Goal: Use online tool/utility: Utilize a website feature to perform a specific function

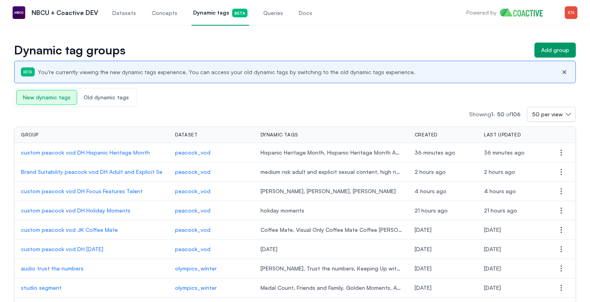
click at [206, 18] on link "Dynamic tags Beta" at bounding box center [221, 13] width 58 height 26
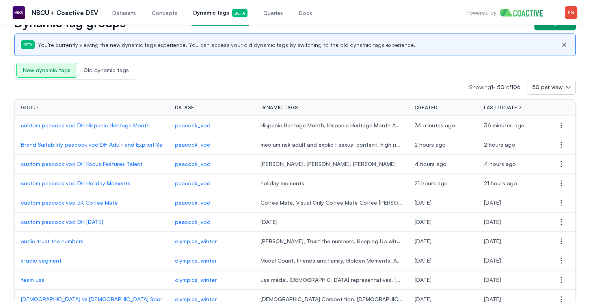
scroll to position [36, 0]
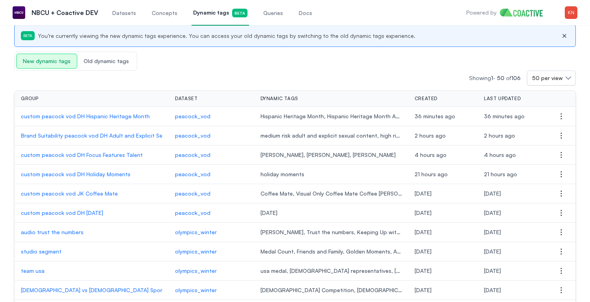
click at [142, 138] on p "Brand Suitability peacock vod DH Adult and Explicit Sexual Content" at bounding box center [92, 136] width 142 height 8
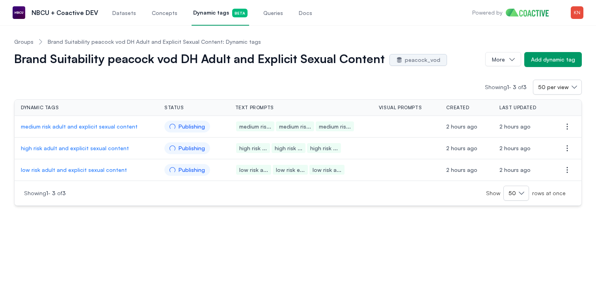
click at [214, 15] on span "Dynamic tags Beta" at bounding box center [220, 13] width 54 height 9
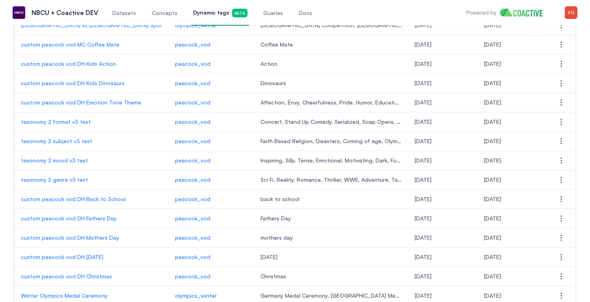
scroll to position [318, 0]
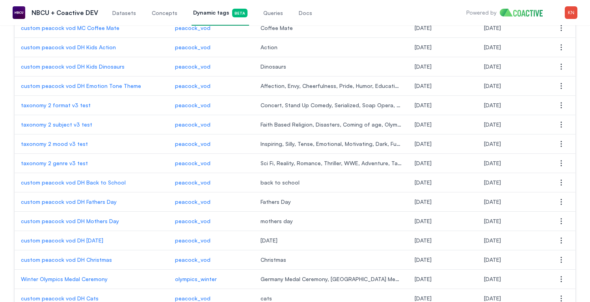
click at [75, 164] on p "taxonomy 2 genre v3 test" at bounding box center [92, 163] width 142 height 8
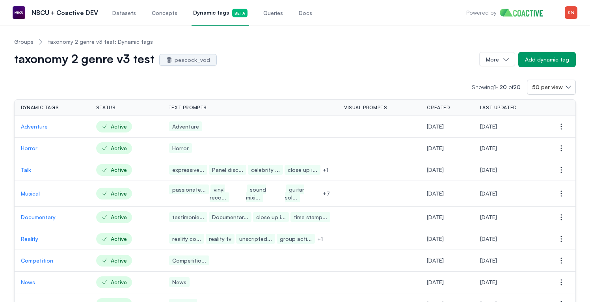
click at [22, 44] on link "Groups" at bounding box center [23, 42] width 19 height 8
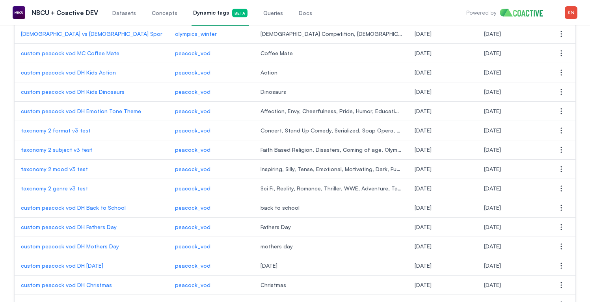
scroll to position [306, 0]
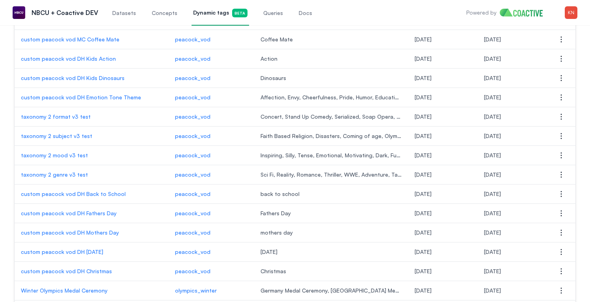
click at [67, 153] on p "taxonomy 2 mood v3 test" at bounding box center [92, 155] width 142 height 8
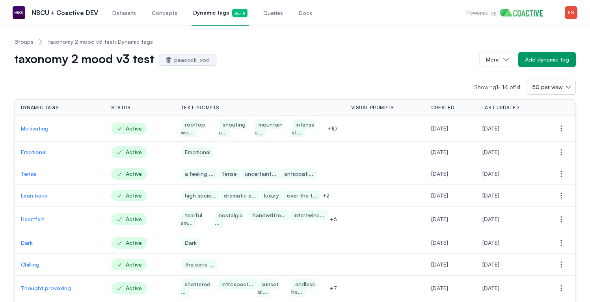
click at [43, 130] on p "Motivating" at bounding box center [60, 129] width 78 height 8
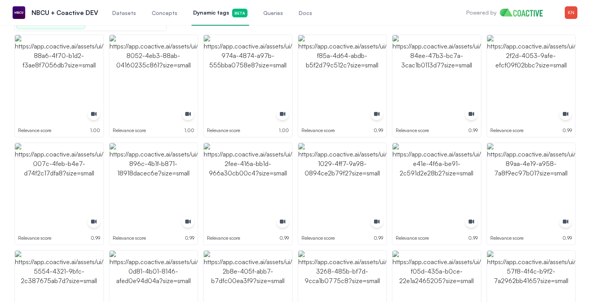
scroll to position [150, 0]
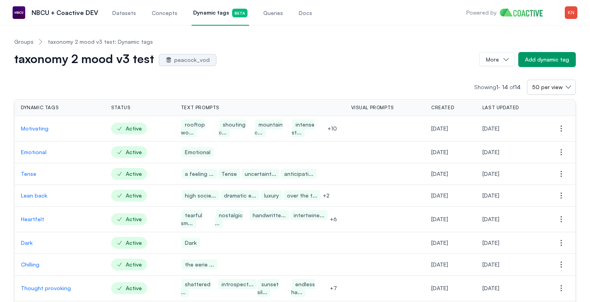
click at [26, 45] on link "Groups" at bounding box center [23, 42] width 19 height 8
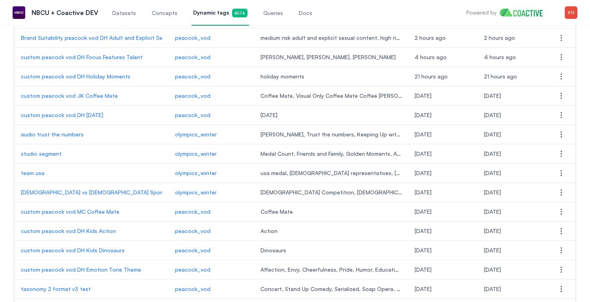
scroll to position [129, 0]
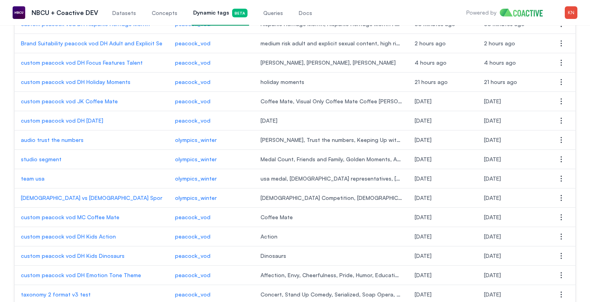
click at [101, 102] on p "custom peacock vod JK Coffee Mate" at bounding box center [92, 101] width 142 height 8
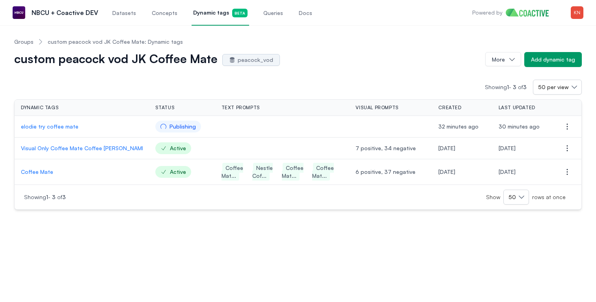
click at [52, 172] on p "Coffee Mate" at bounding box center [82, 172] width 122 height 8
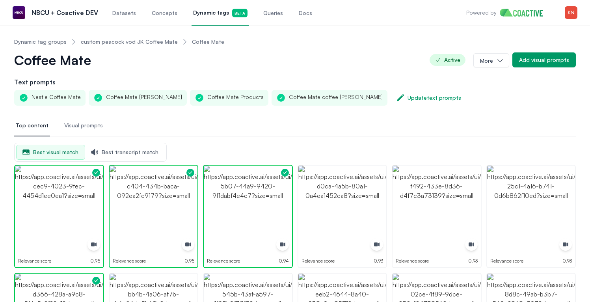
click at [144, 40] on link "custom peacock vod JK Coffee Mate" at bounding box center [129, 42] width 97 height 8
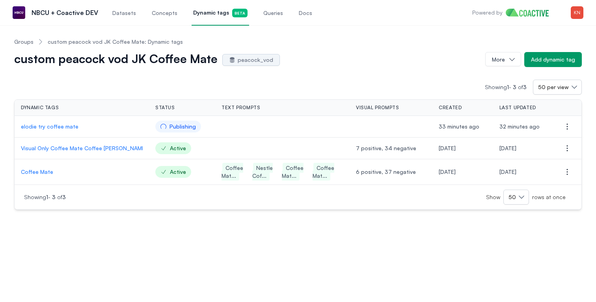
click at [192, 17] on link "Dynamic tags Beta" at bounding box center [221, 13] width 58 height 26
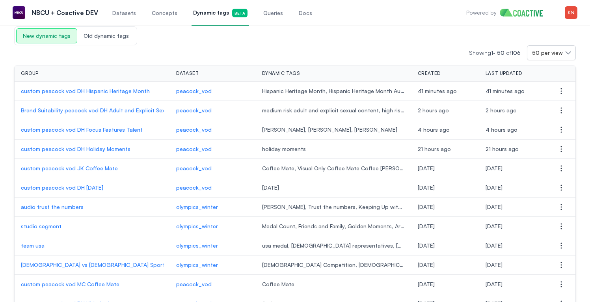
scroll to position [81, 0]
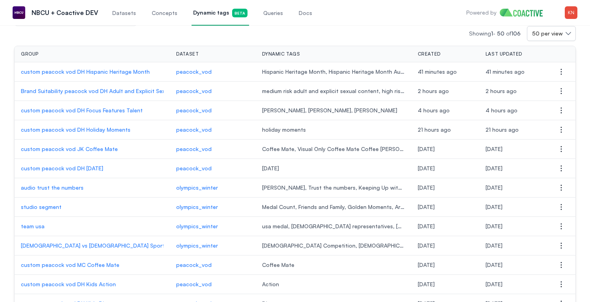
click at [120, 126] on p "custom peacock vod DH Holiday Moments" at bounding box center [92, 130] width 143 height 8
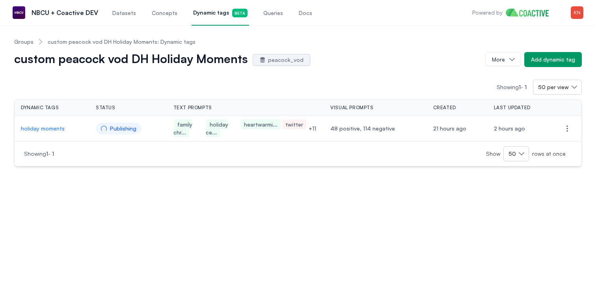
click at [270, 11] on span "Queries" at bounding box center [273, 13] width 20 height 8
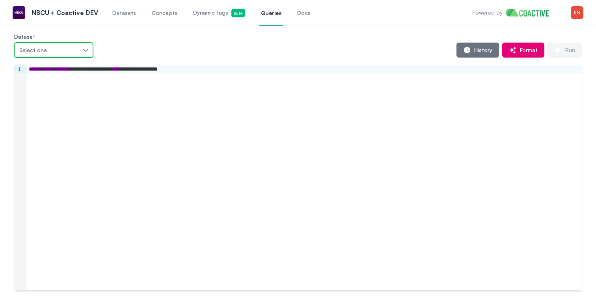
click at [69, 48] on div "Select one" at bounding box center [49, 50] width 61 height 8
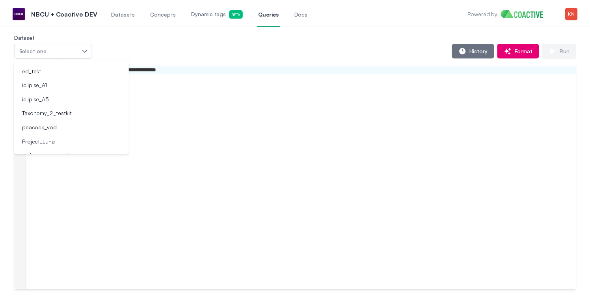
scroll to position [125, 0]
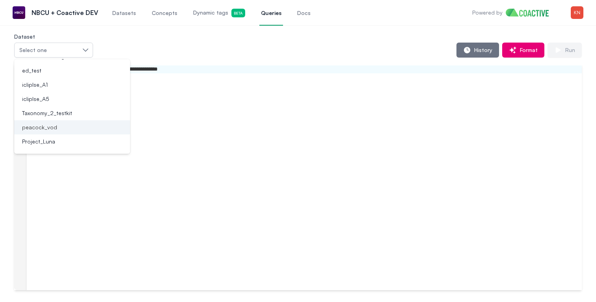
click at [69, 128] on div "peacock_vod" at bounding box center [67, 127] width 97 height 8
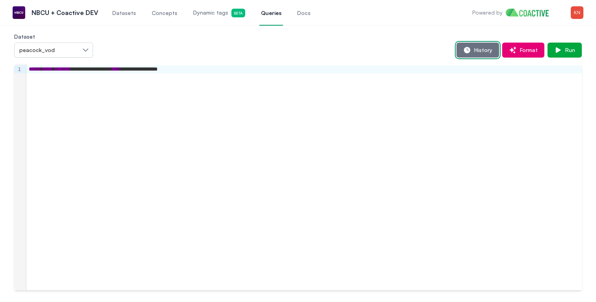
click at [492, 53] on span "History" at bounding box center [481, 50] width 21 height 8
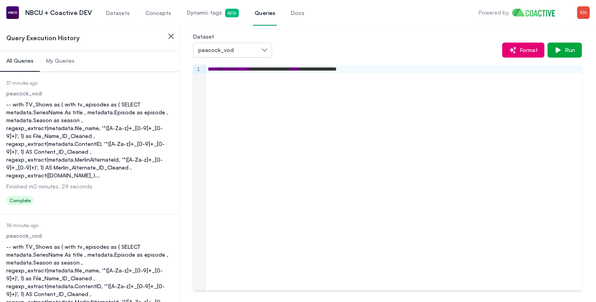
click at [75, 108] on div "-- with TV_Shows as ( with tv_episodes as ( SELECT metadata.SeriesName As title…" at bounding box center [89, 140] width 166 height 79
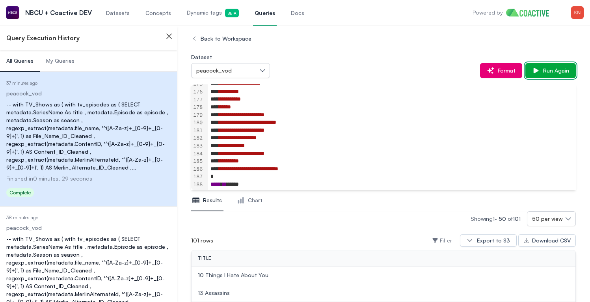
click at [560, 77] on button "Run Again" at bounding box center [551, 70] width 50 height 15
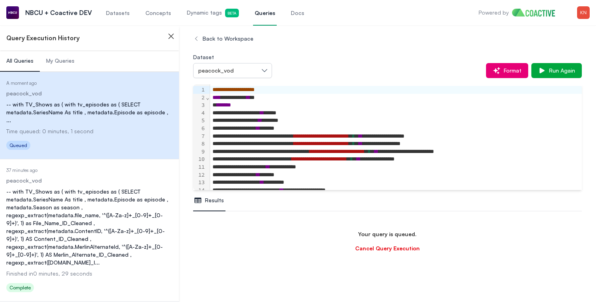
scroll to position [47, 0]
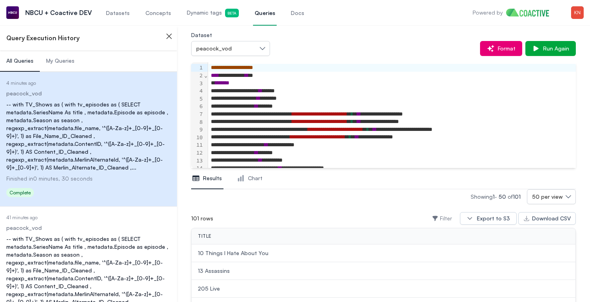
scroll to position [47, 0]
